Goal: Book appointment/travel/reservation

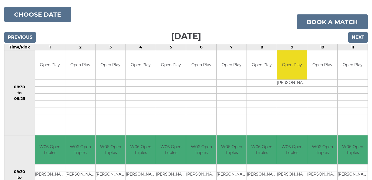
scroll to position [44, 0]
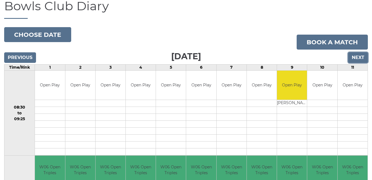
click at [356, 56] on input "Next" at bounding box center [358, 57] width 20 height 11
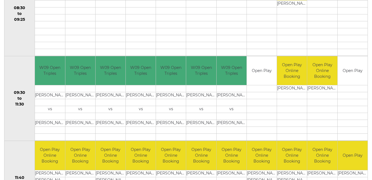
scroll to position [78, 0]
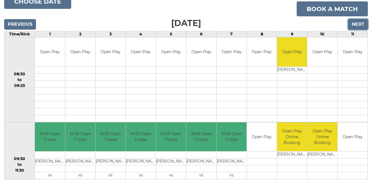
click at [357, 22] on input "Next" at bounding box center [358, 24] width 20 height 11
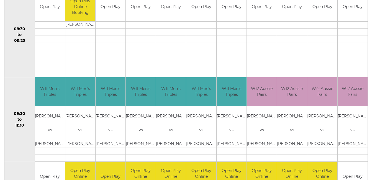
scroll to position [100, 0]
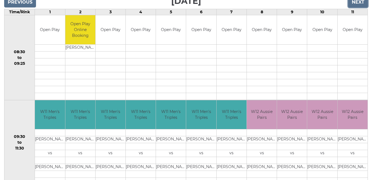
click at [358, 2] on input "Next" at bounding box center [358, 2] width 20 height 11
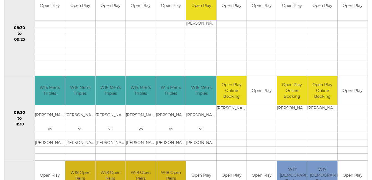
scroll to position [122, 0]
